Goal: Task Accomplishment & Management: Use online tool/utility

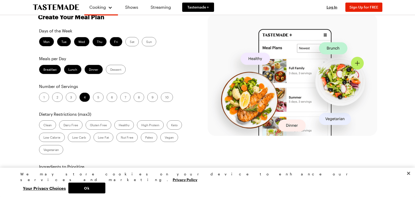
scroll to position [154, 0]
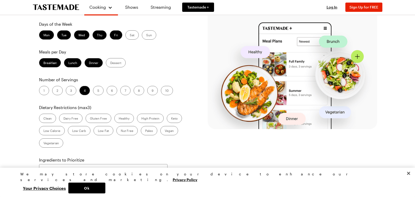
click at [60, 90] on label "2" at bounding box center [57, 90] width 11 height 9
click at [57, 91] on input "2" at bounding box center [57, 91] width 0 height 0
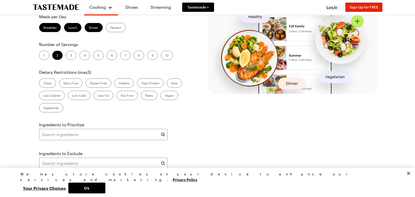
scroll to position [227, 0]
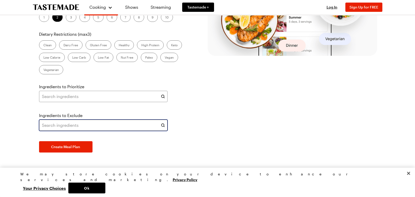
click at [135, 123] on input "text" at bounding box center [103, 124] width 128 height 11
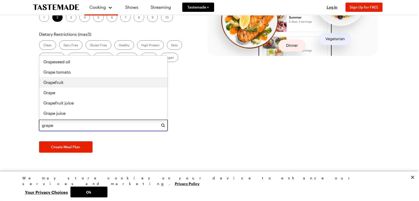
click at [62, 80] on span "Grapefruit" at bounding box center [53, 82] width 20 height 6
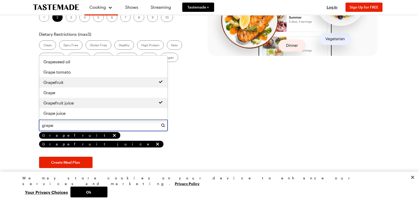
click at [57, 102] on span "Grapefruit juice" at bounding box center [58, 103] width 30 height 6
type input "grape"
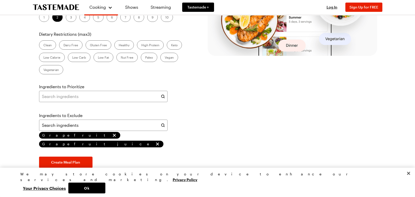
click at [68, 153] on div "Days of the Week Mon Tue Wed Thu Fri Sat Sun Meals per Day Breakfast Lunch Dinn…" at bounding box center [114, 58] width 153 height 220
type input "grape"
click at [68, 159] on span "Create Meal Plan" at bounding box center [65, 161] width 29 height 5
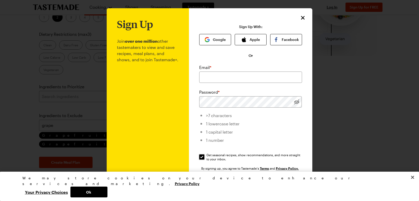
click at [199, 158] on input "Get seasonal recipes, show recommendations, and more straight to your inbox. Ge…" at bounding box center [201, 156] width 5 height 5
checkbox input "false"
click at [302, 18] on icon "Close" at bounding box center [302, 18] width 6 height 6
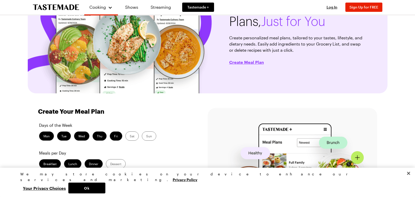
scroll to position [10, 0]
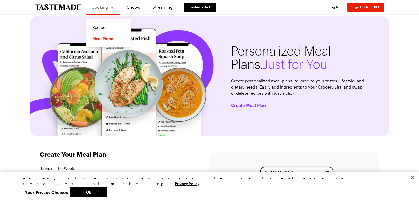
click at [107, 8] on div "Cooking" at bounding box center [102, 7] width 23 height 6
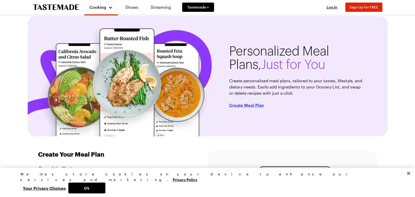
click at [248, 104] on span "Create Meal Plan" at bounding box center [246, 104] width 35 height 5
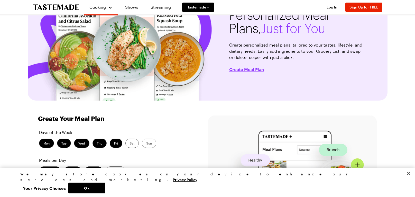
scroll to position [0, 0]
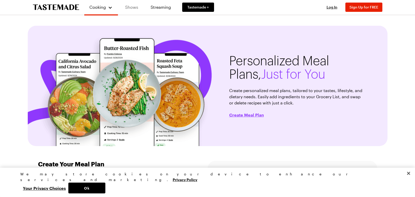
click at [135, 8] on link "Shows" at bounding box center [131, 7] width 23 height 14
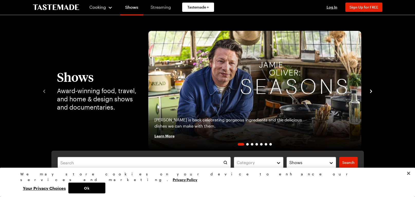
click at [163, 7] on link "Streaming" at bounding box center [160, 7] width 31 height 14
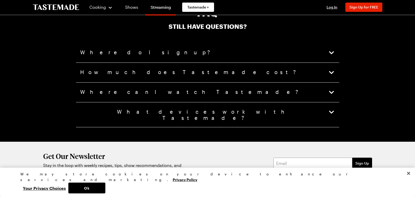
scroll to position [1328, 0]
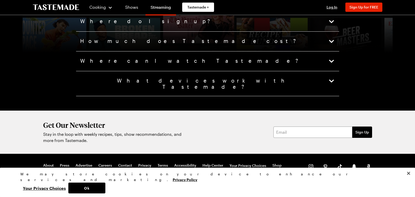
click at [223, 79] on button "What devices work with Tastemade?" at bounding box center [207, 83] width 255 height 12
